Goal: Find specific page/section: Find specific page/section

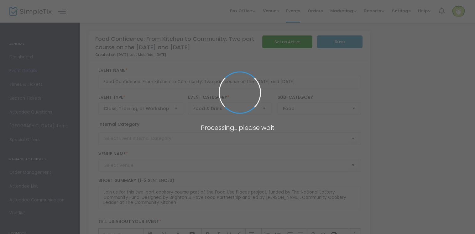
type input "The Community Kitchen"
